Goal: Information Seeking & Learning: Learn about a topic

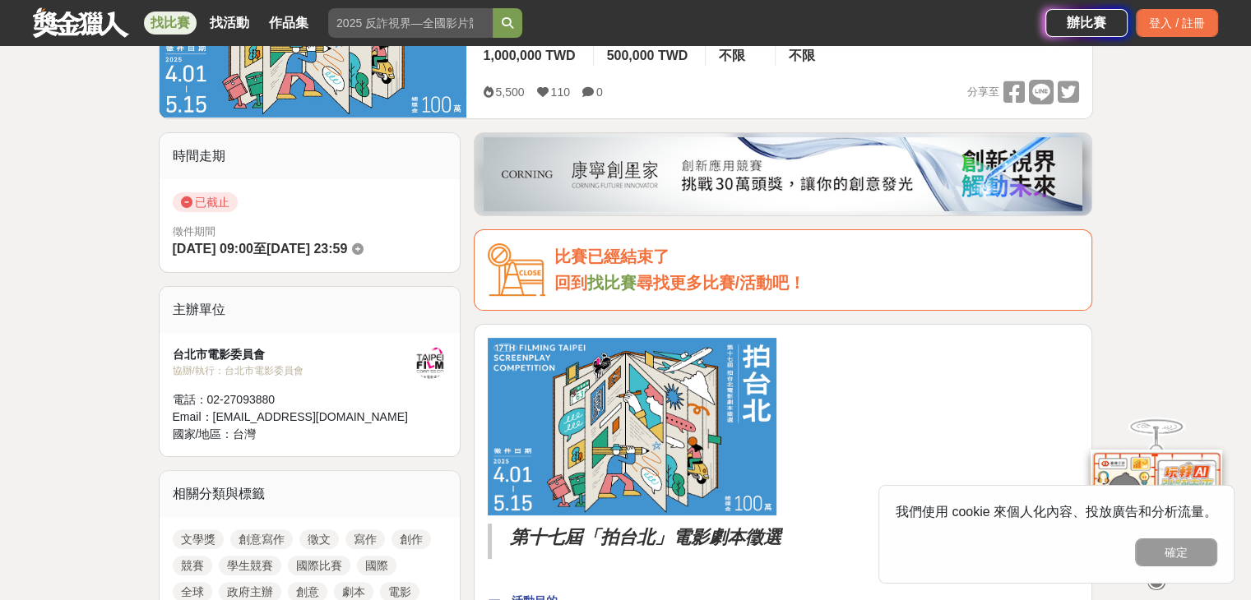
scroll to position [329, 0]
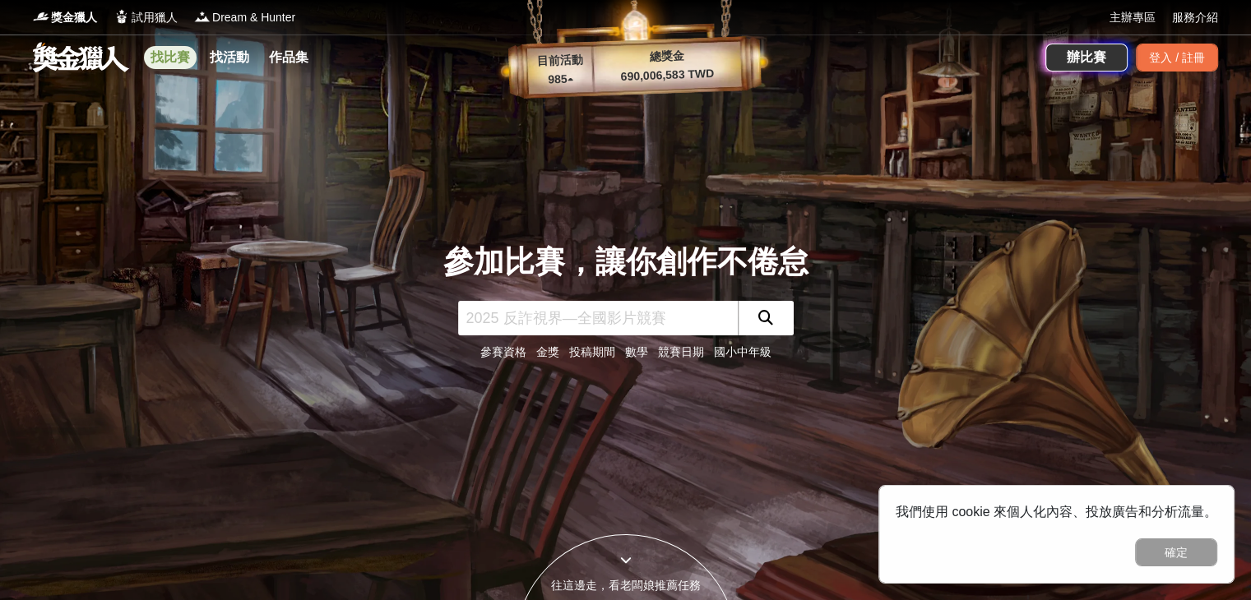
click at [166, 53] on link "找比賽" at bounding box center [170, 57] width 53 height 23
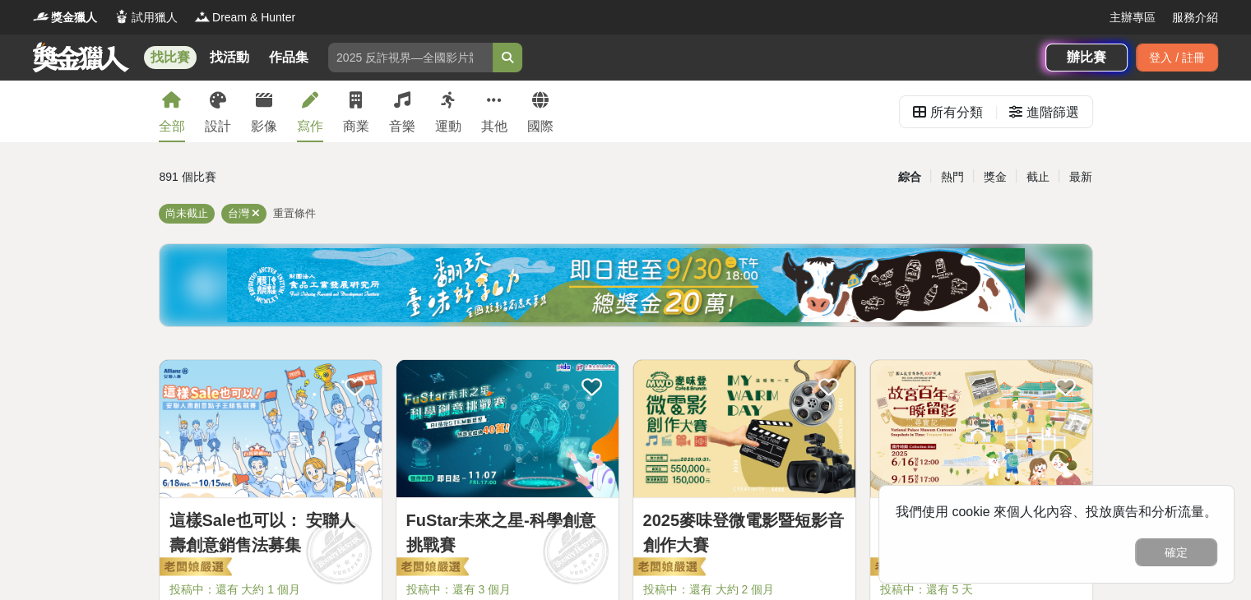
click at [307, 120] on div "寫作" at bounding box center [310, 127] width 26 height 20
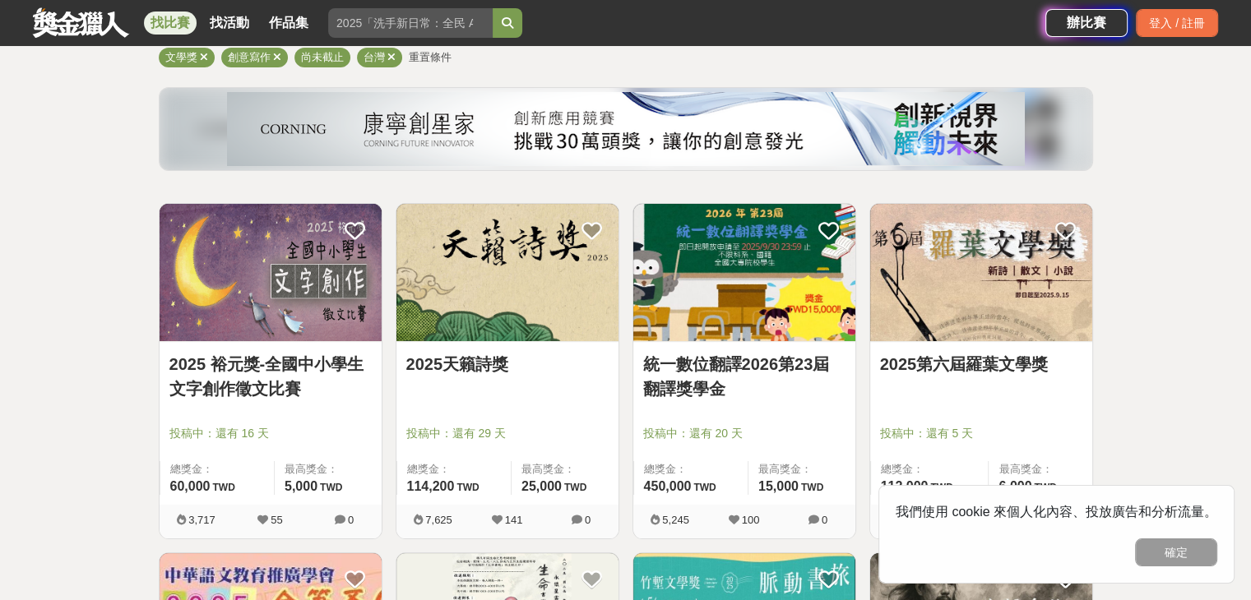
scroll to position [164, 0]
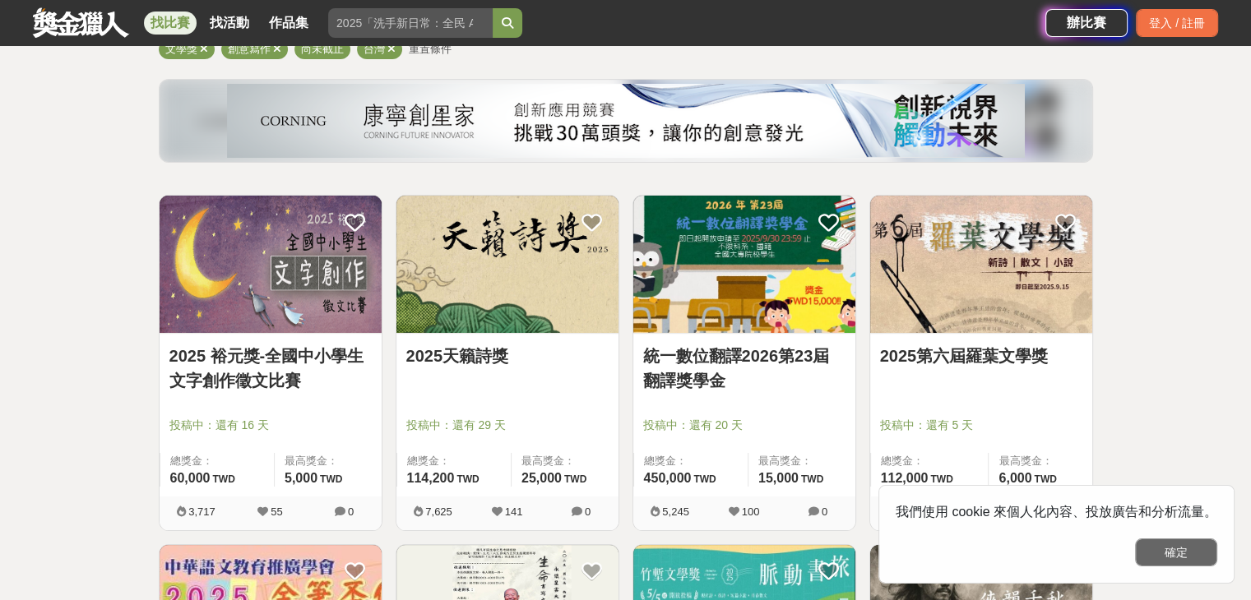
click at [1167, 549] on button "確定" at bounding box center [1176, 553] width 82 height 28
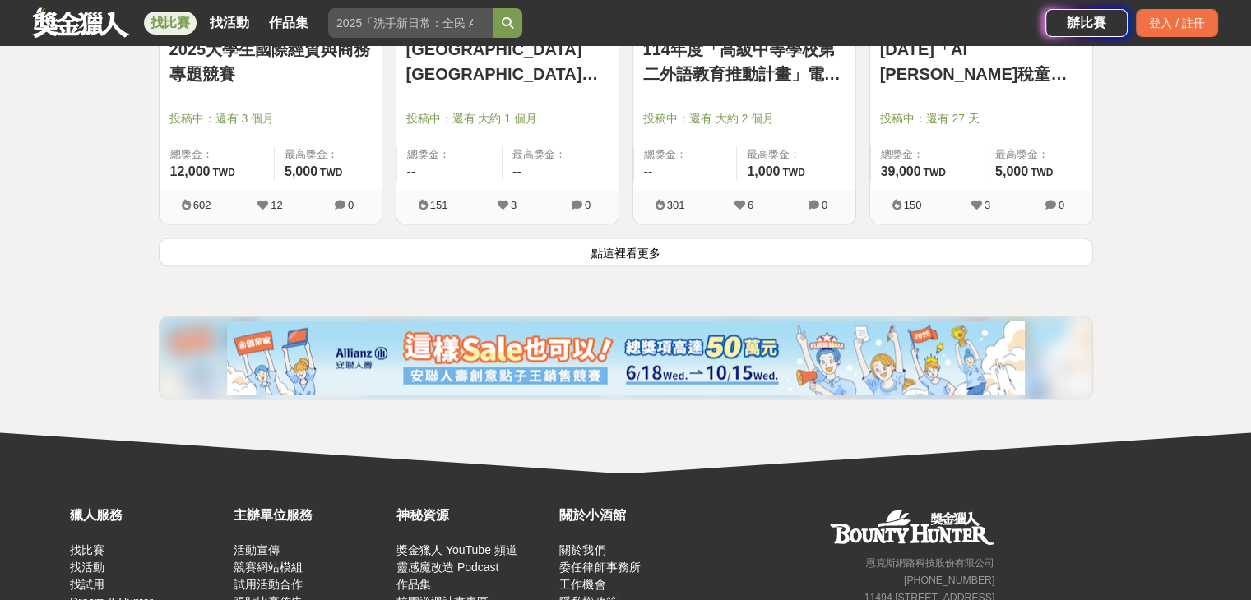
scroll to position [2221, 0]
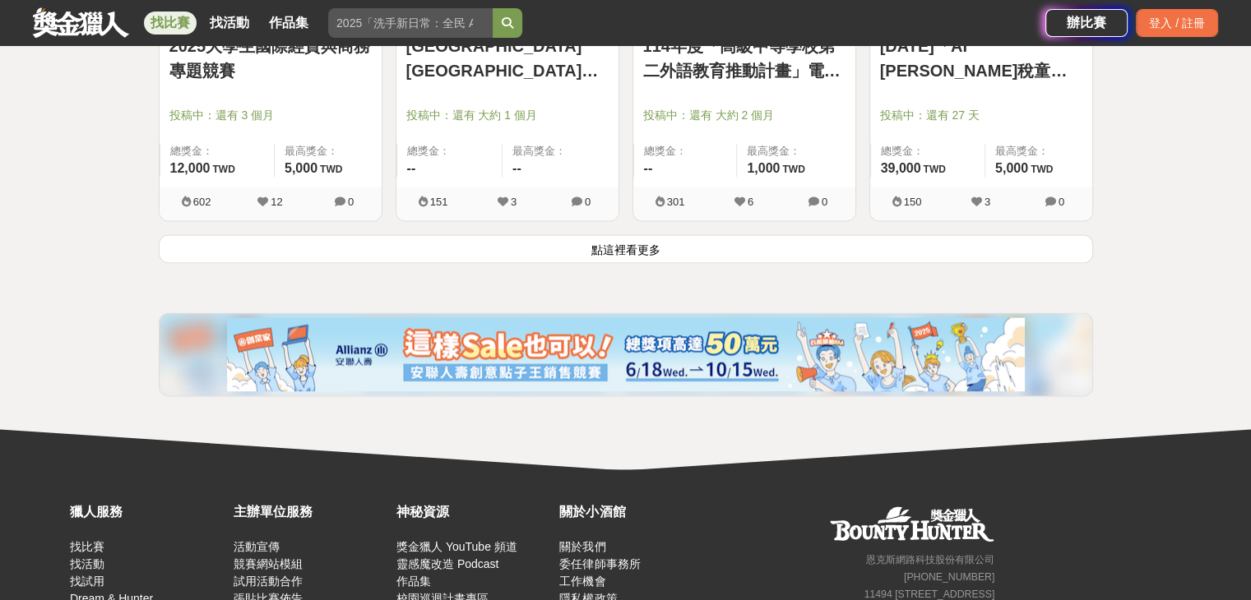
click at [395, 243] on button "點這裡看更多" at bounding box center [626, 248] width 934 height 29
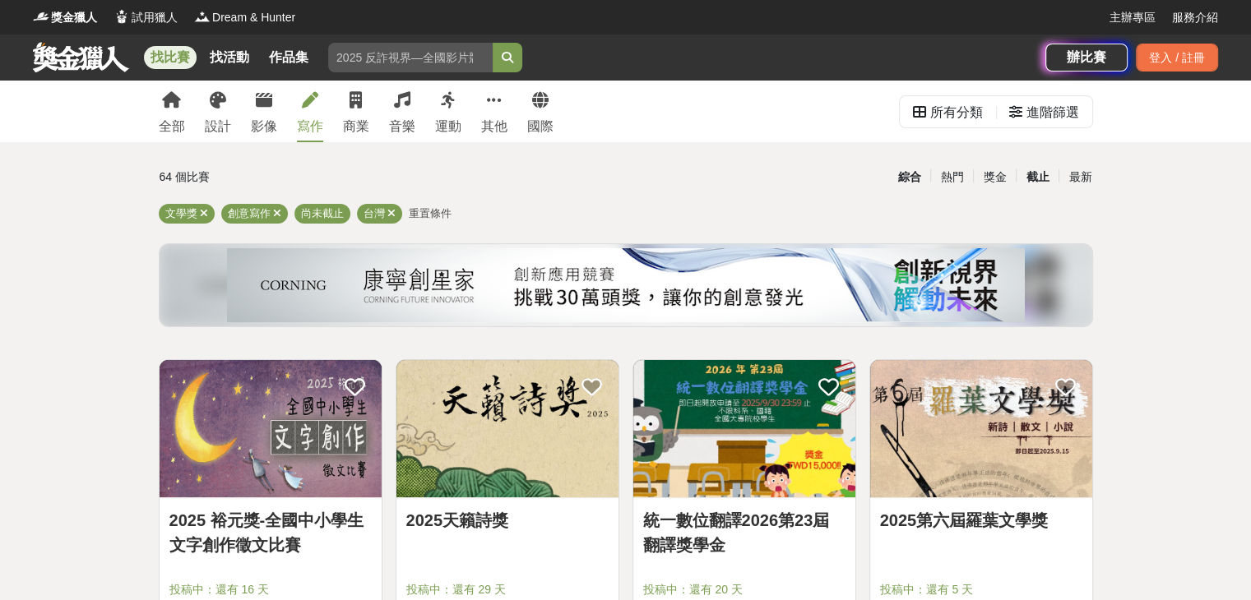
click at [1031, 171] on div "截止" at bounding box center [1037, 177] width 43 height 29
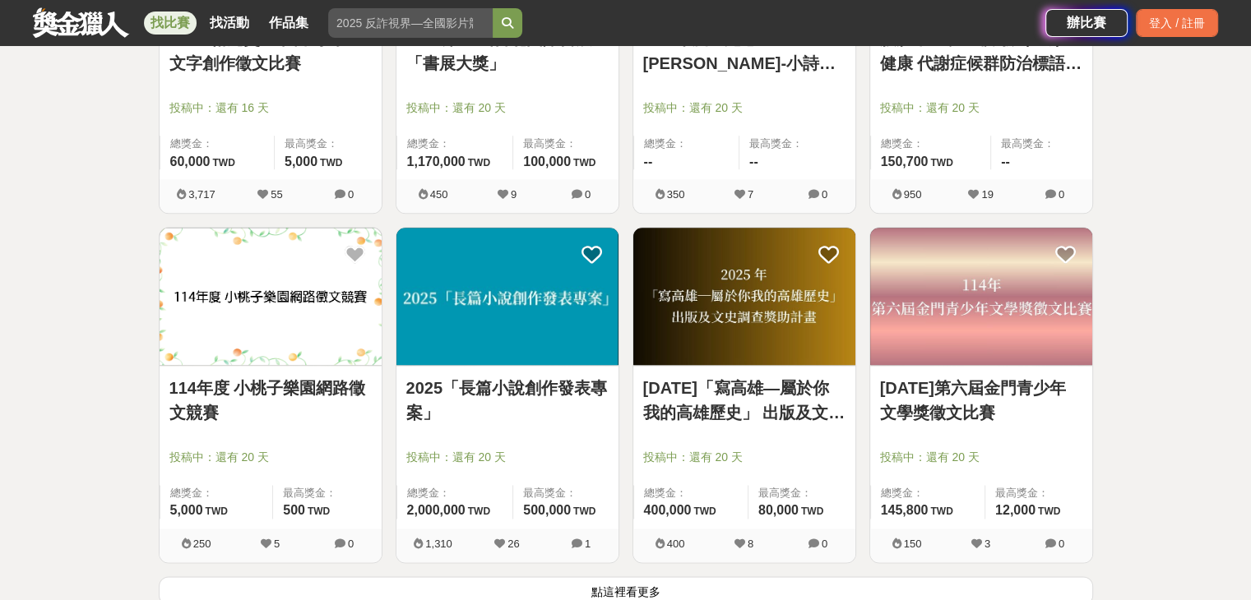
scroll to position [1892, 0]
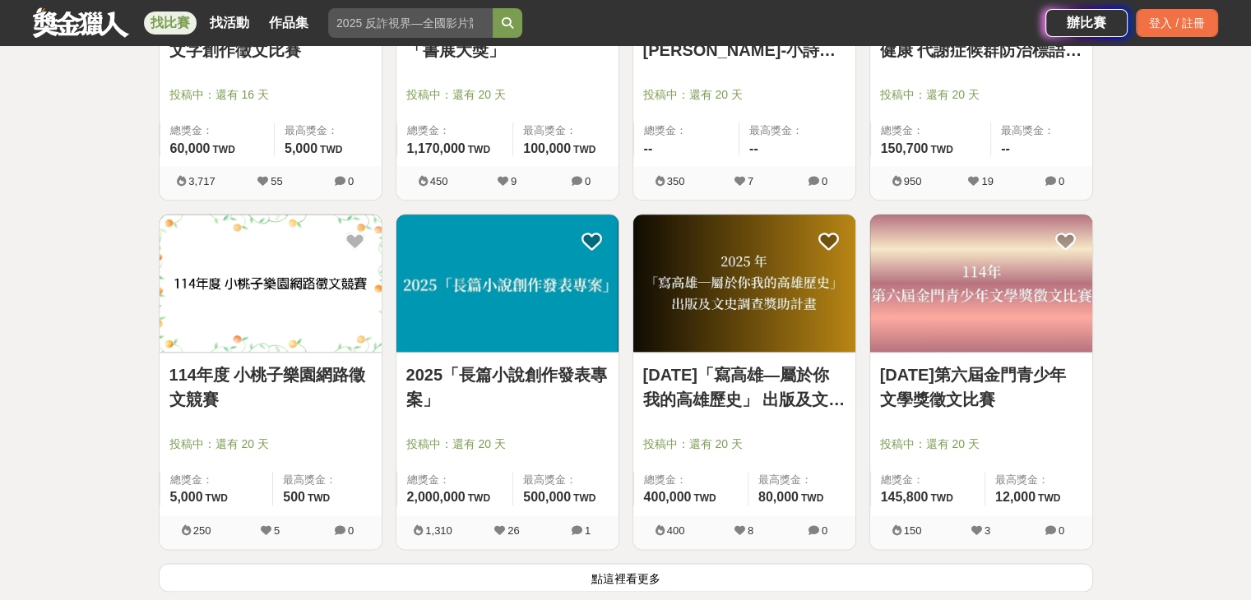
click at [560, 375] on link "2025「長篇小說創作發表專案」" at bounding box center [507, 387] width 202 height 49
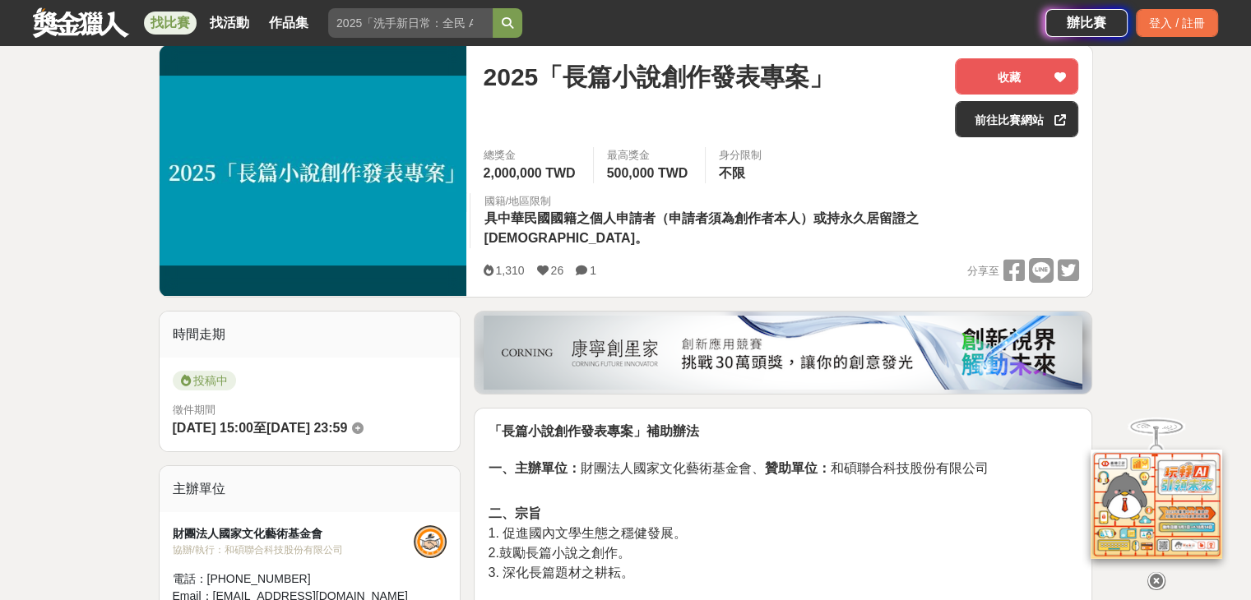
scroll to position [247, 0]
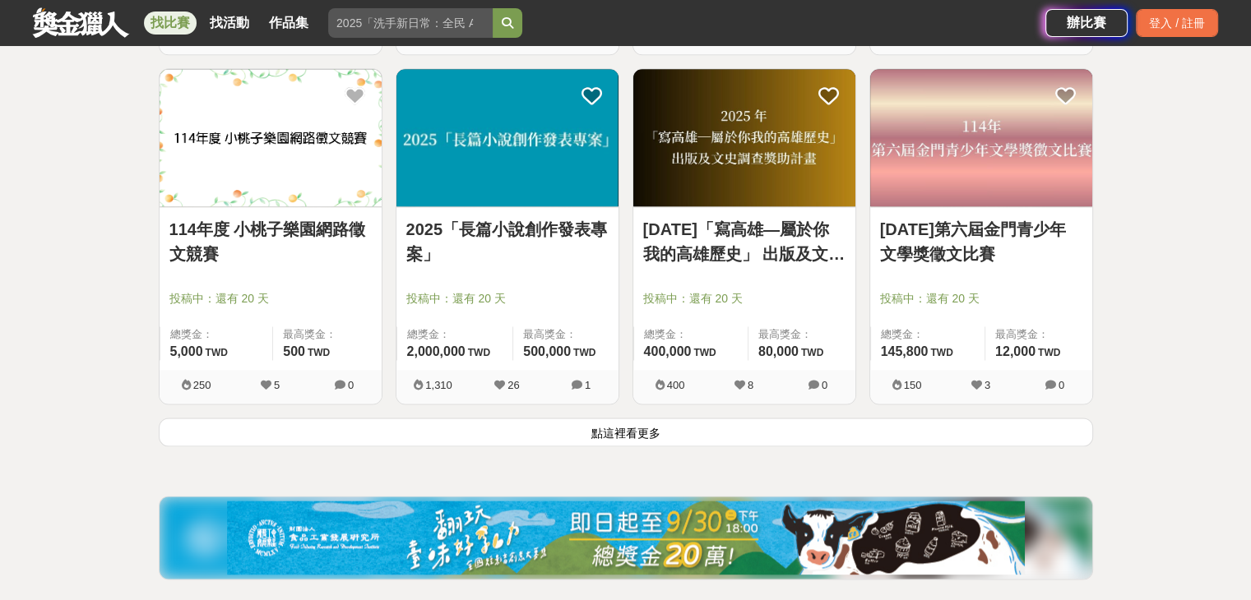
scroll to position [2056, 0]
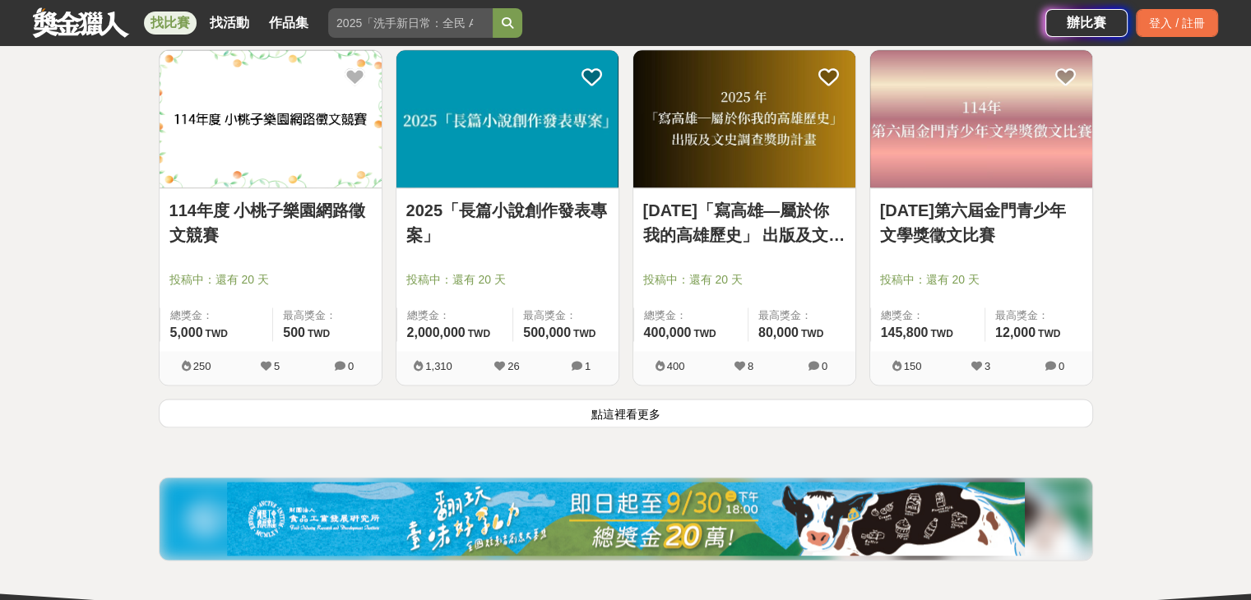
click at [651, 420] on button "點這裡看更多" at bounding box center [626, 413] width 934 height 29
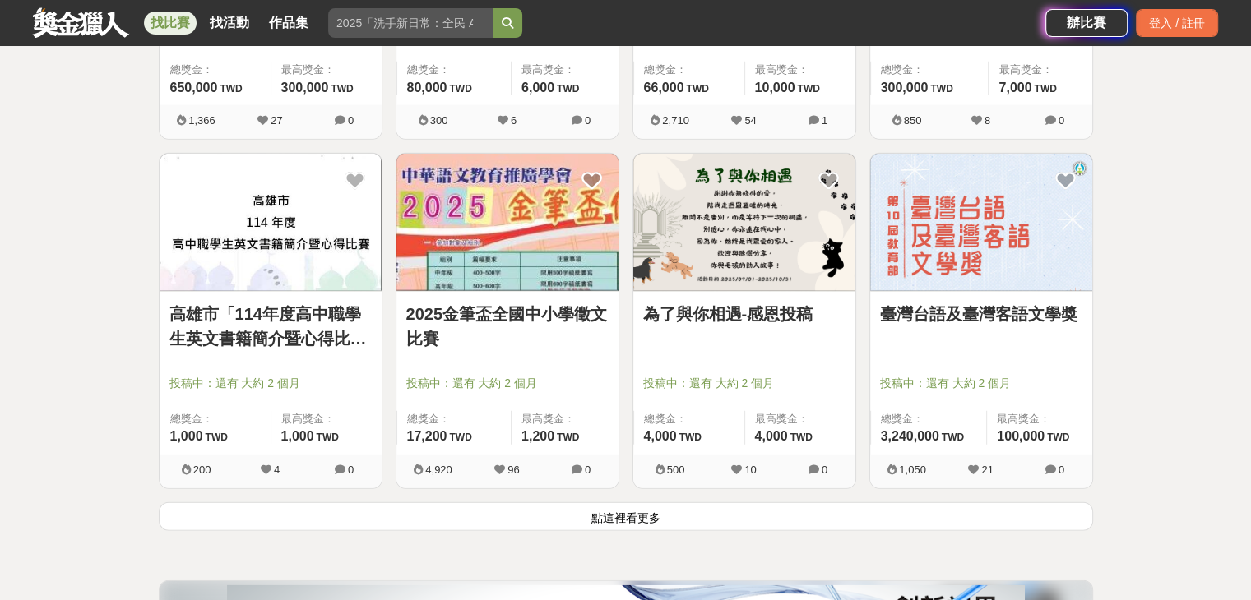
scroll to position [4194, 0]
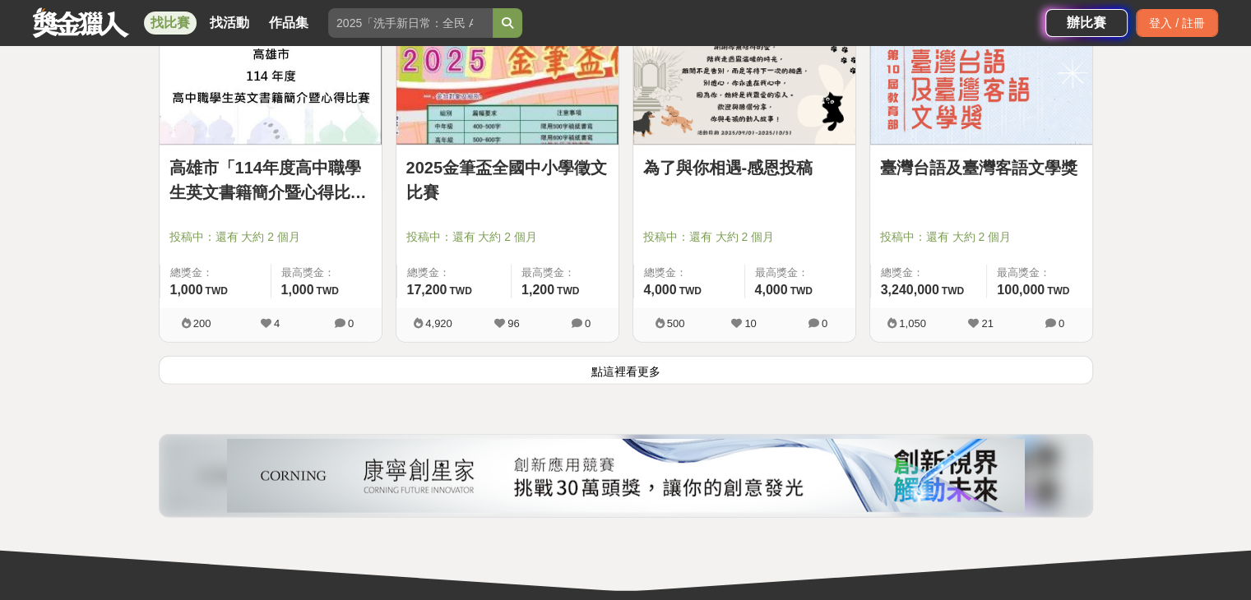
click at [556, 374] on button "點這裡看更多" at bounding box center [626, 370] width 934 height 29
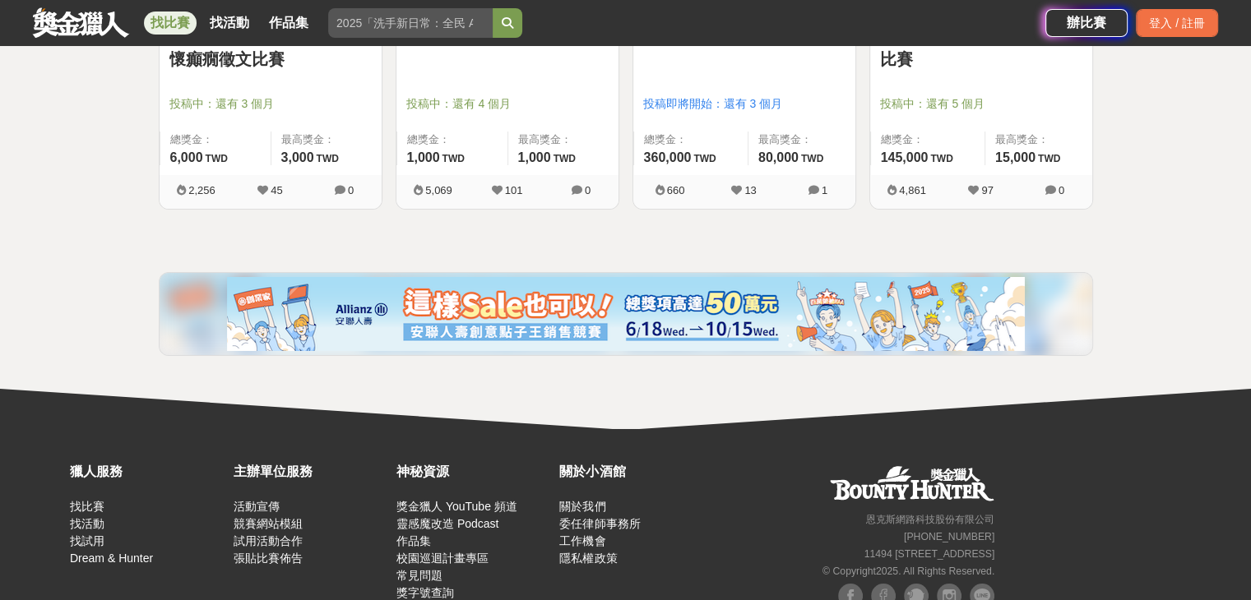
scroll to position [5779, 0]
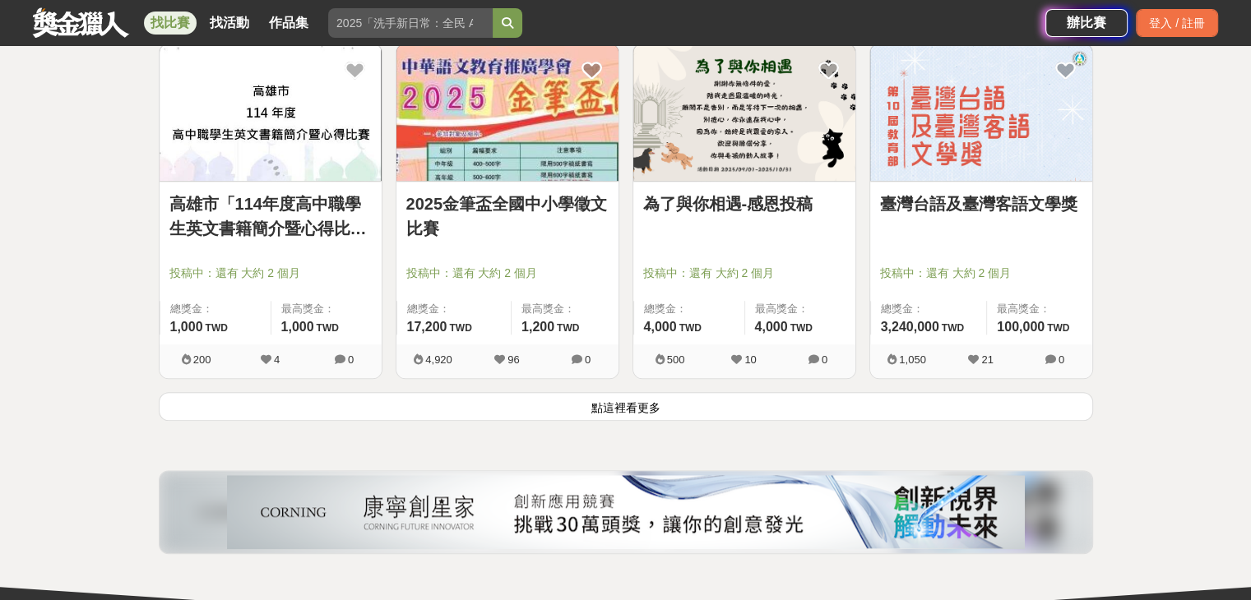
scroll to position [7731, 0]
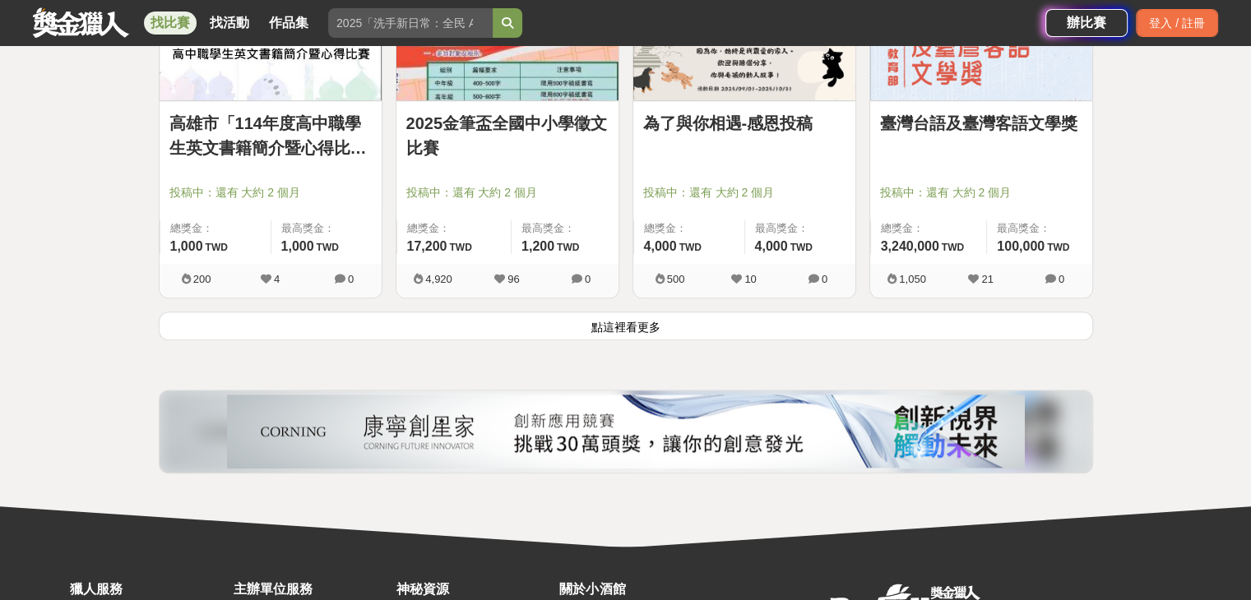
click at [668, 322] on button "點這裡看更多" at bounding box center [626, 326] width 934 height 29
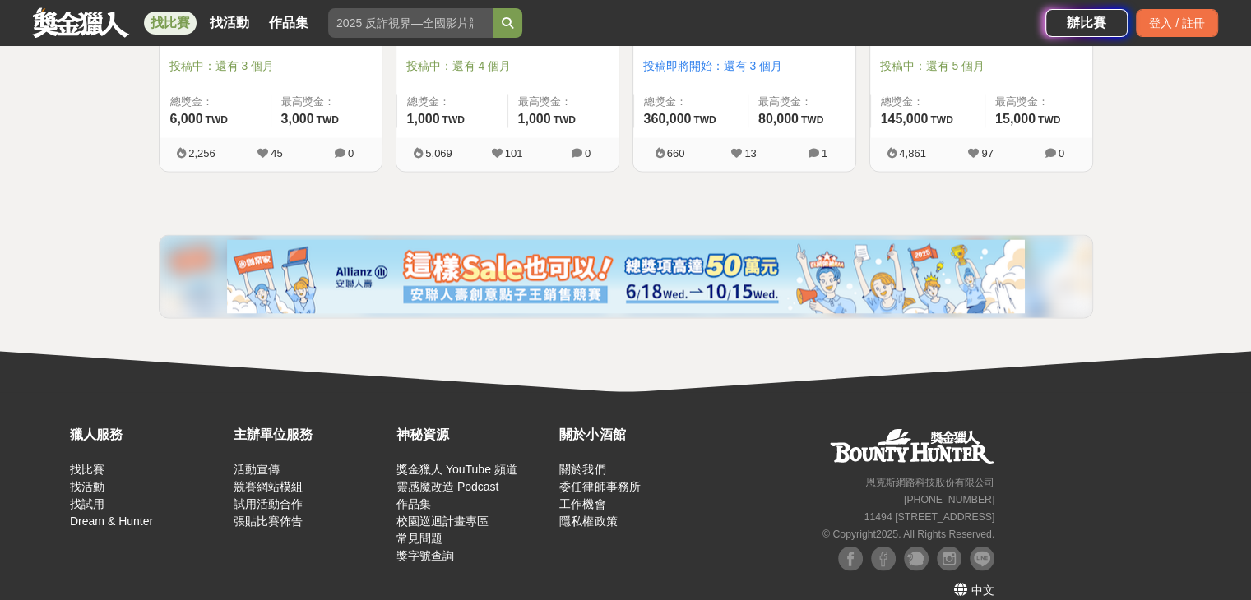
scroll to position [9268, 0]
